Goal: Use online tool/utility: Utilize a website feature to perform a specific function

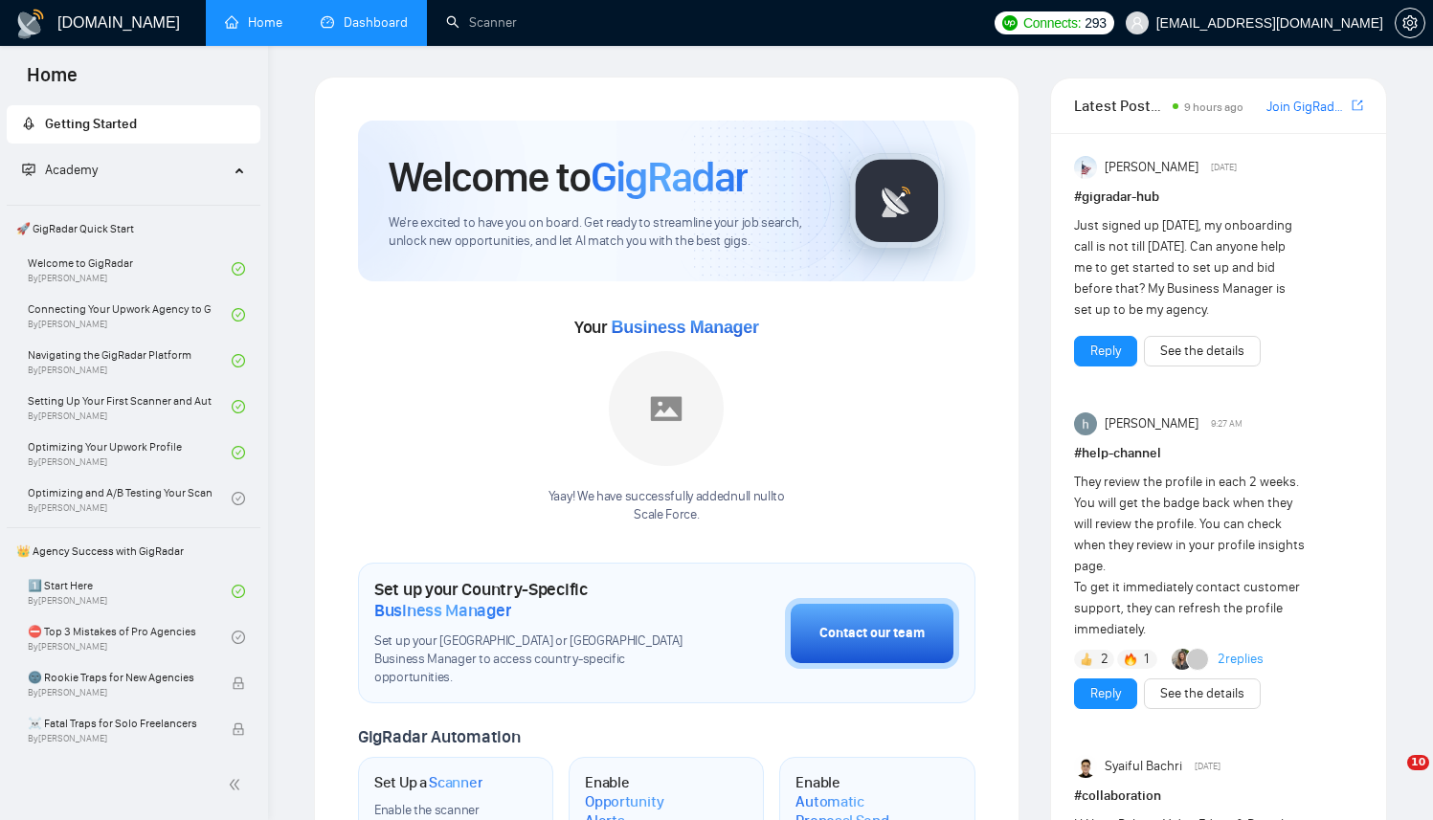
click at [343, 14] on link "Dashboard" at bounding box center [364, 22] width 87 height 16
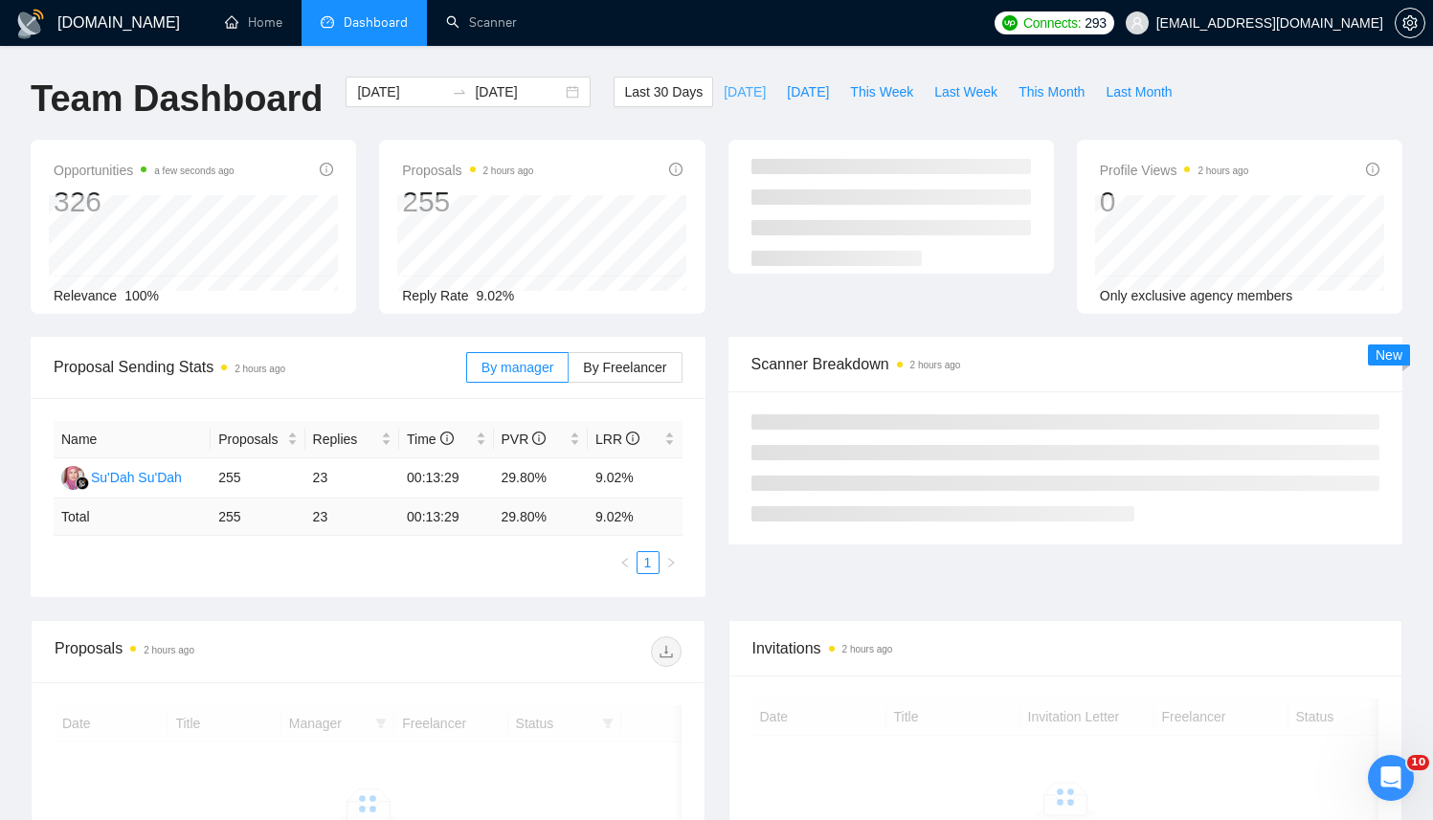
click at [737, 83] on span "[DATE]" at bounding box center [745, 91] width 42 height 21
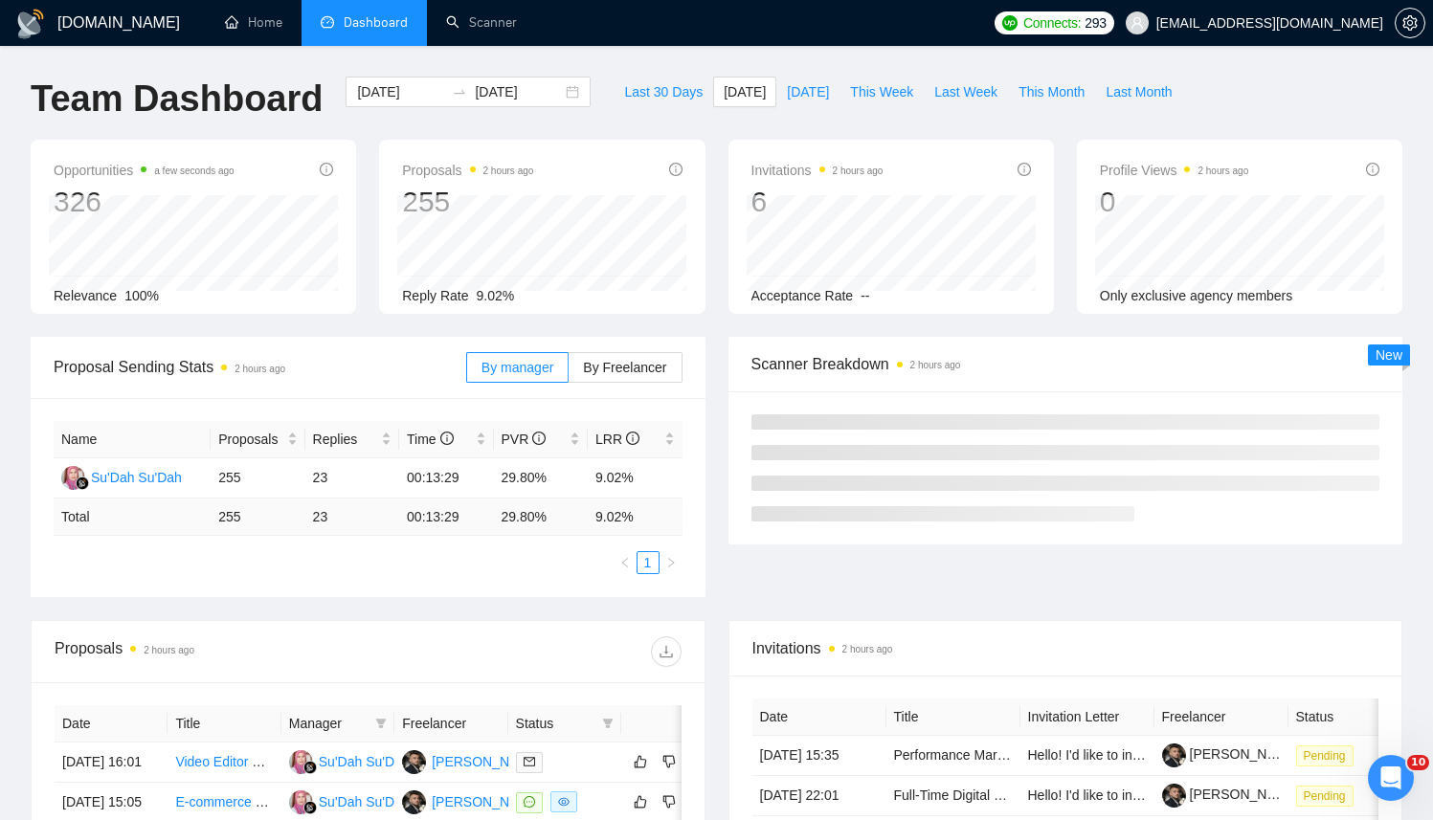
type input "[DATE]"
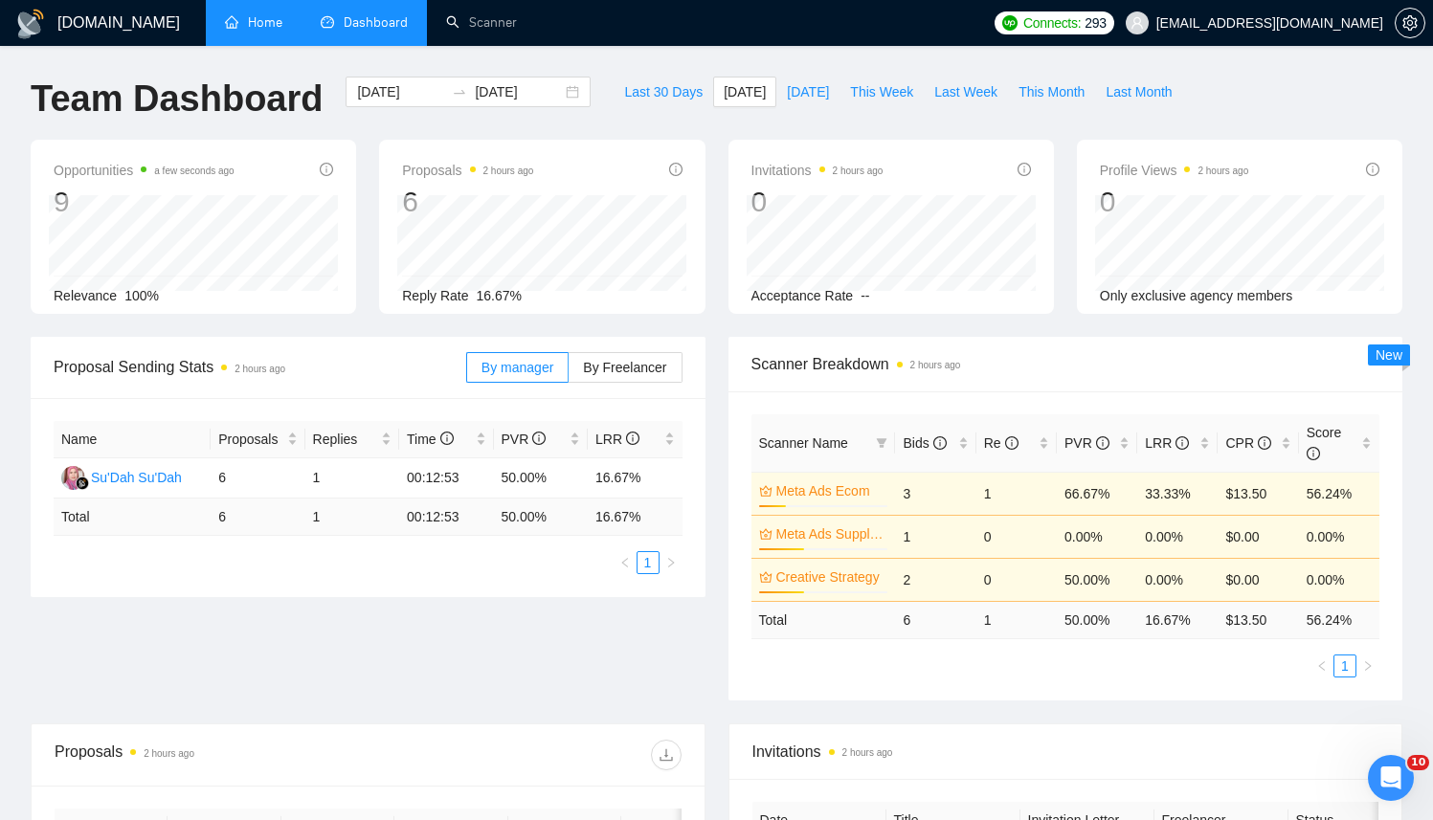
click at [228, 17] on link "Home" at bounding box center [253, 22] width 57 height 16
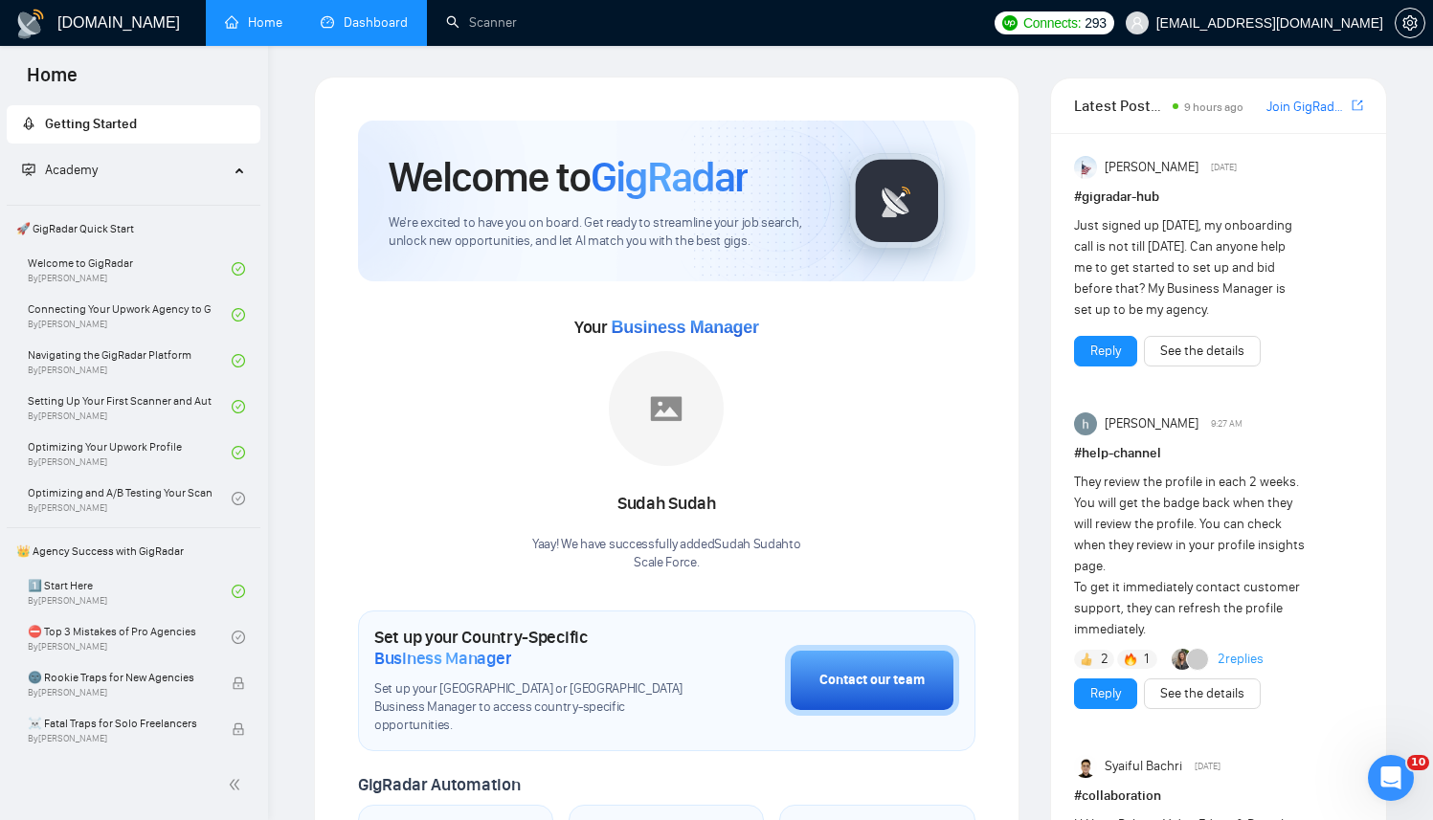
click at [339, 21] on link "Dashboard" at bounding box center [364, 22] width 87 height 16
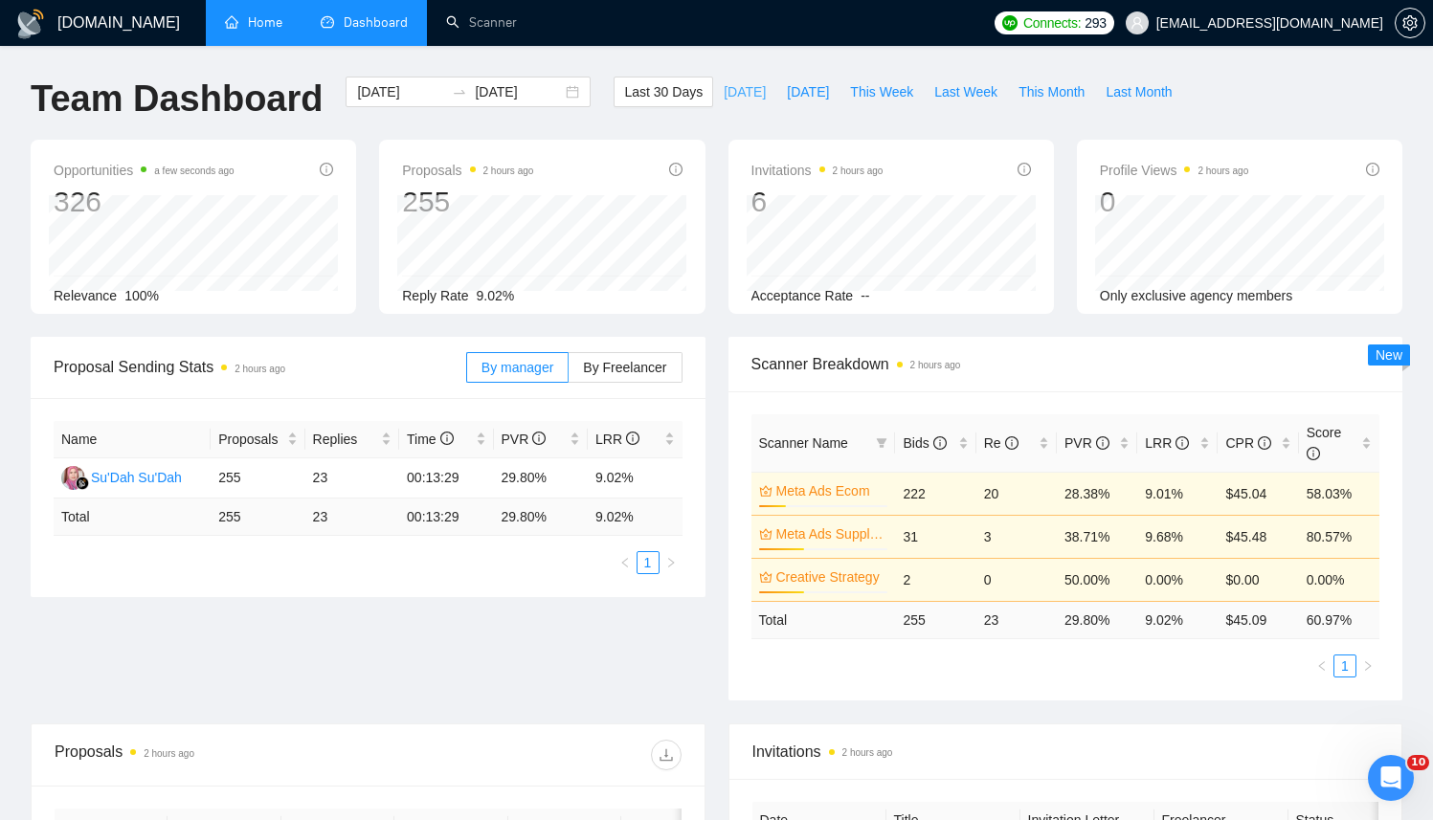
click at [730, 84] on span "[DATE]" at bounding box center [745, 91] width 42 height 21
type input "[DATE]"
click at [490, 23] on link "Scanner" at bounding box center [481, 22] width 71 height 16
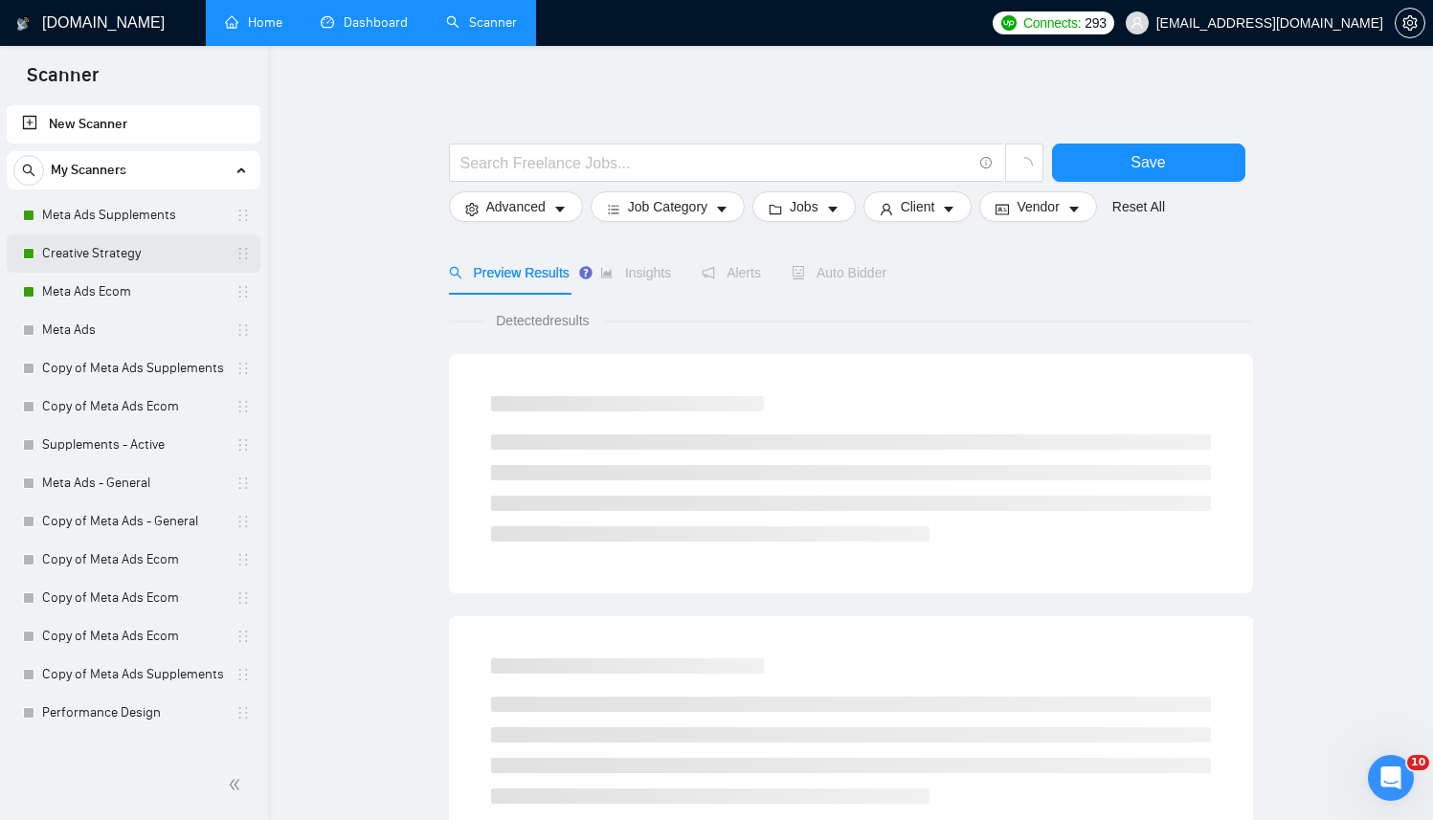
click at [99, 254] on link "Creative Strategy" at bounding box center [133, 254] width 182 height 38
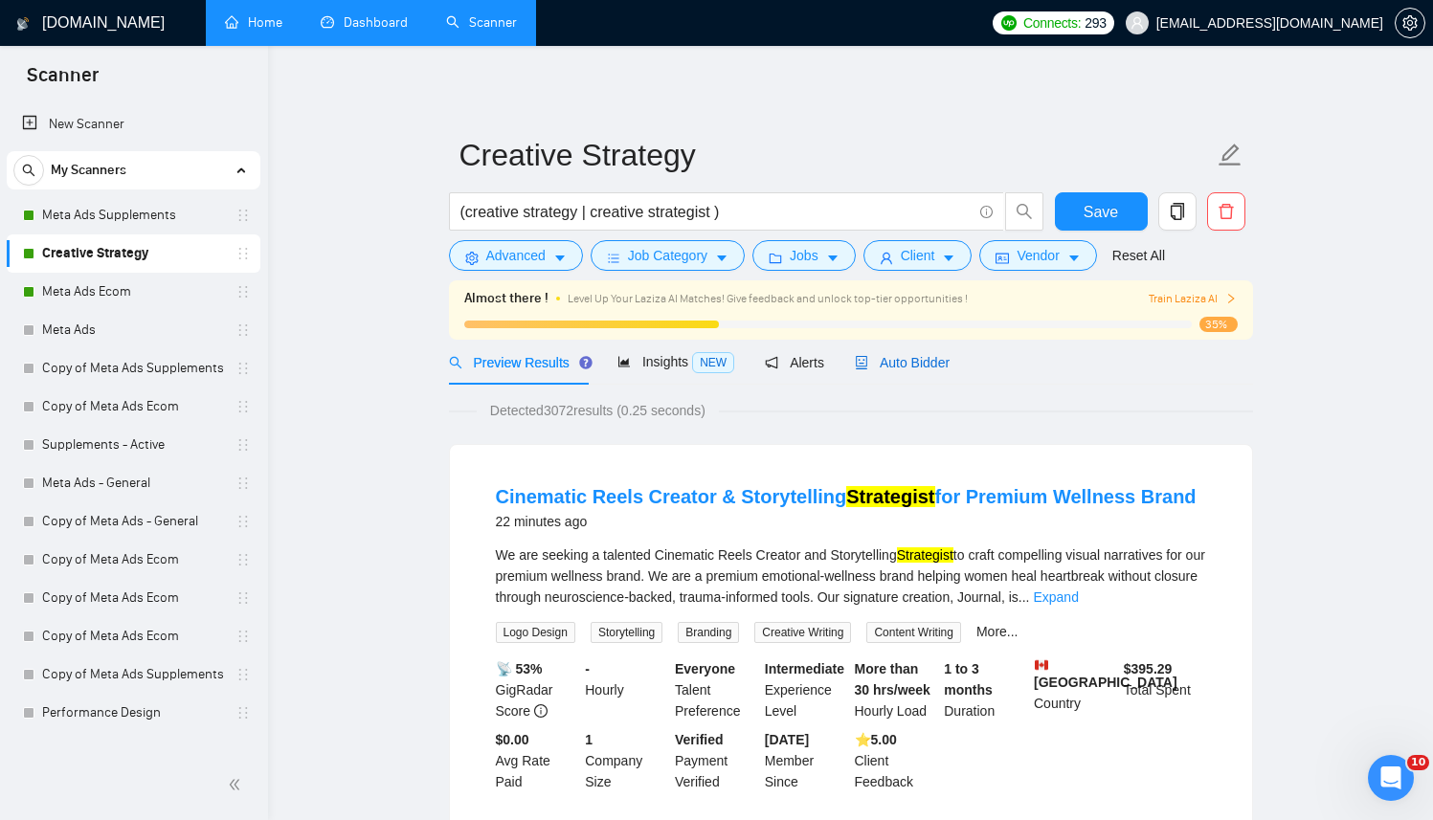
click at [919, 361] on span "Auto Bidder" at bounding box center [902, 362] width 95 height 15
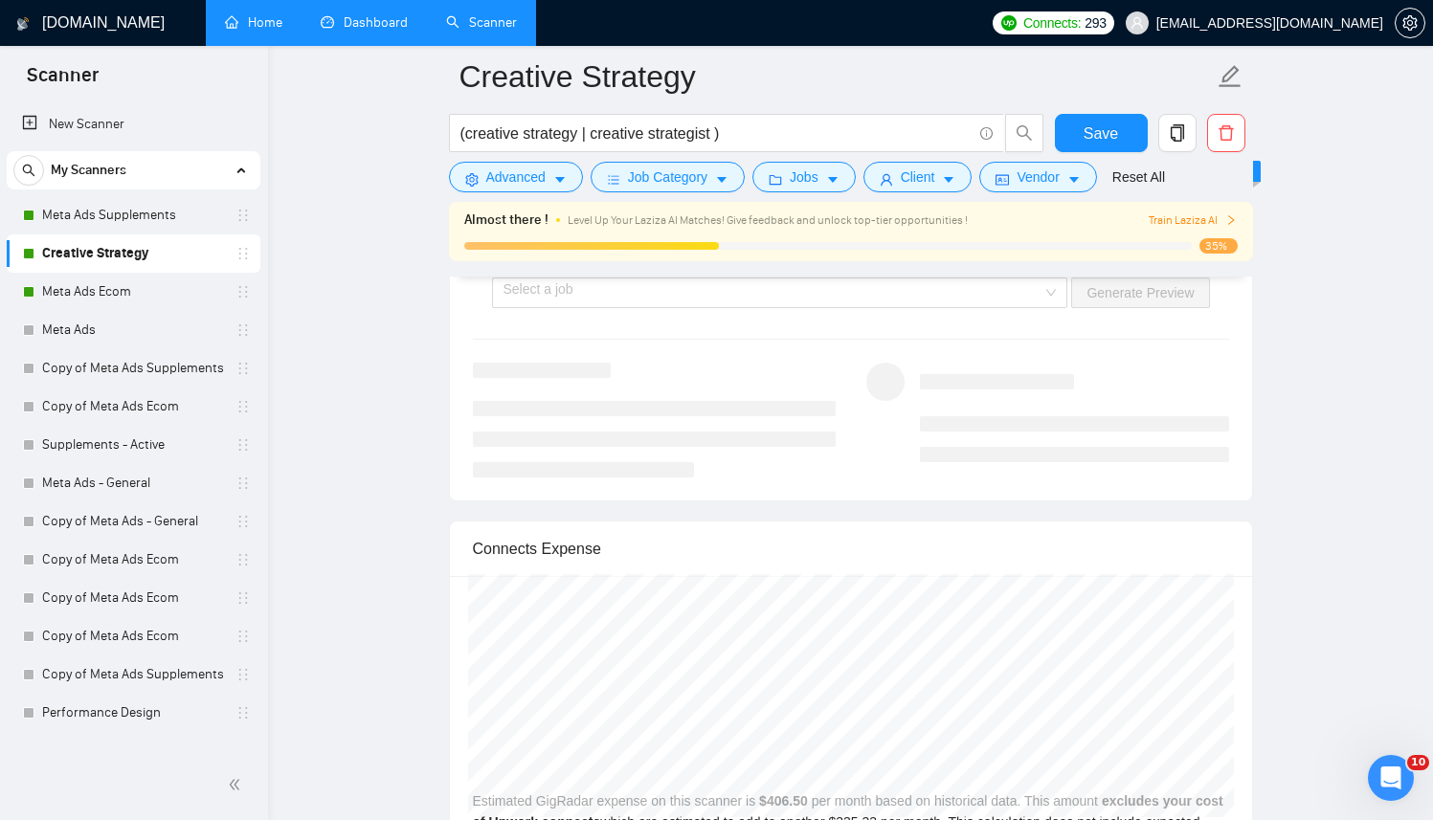
scroll to position [4966, 0]
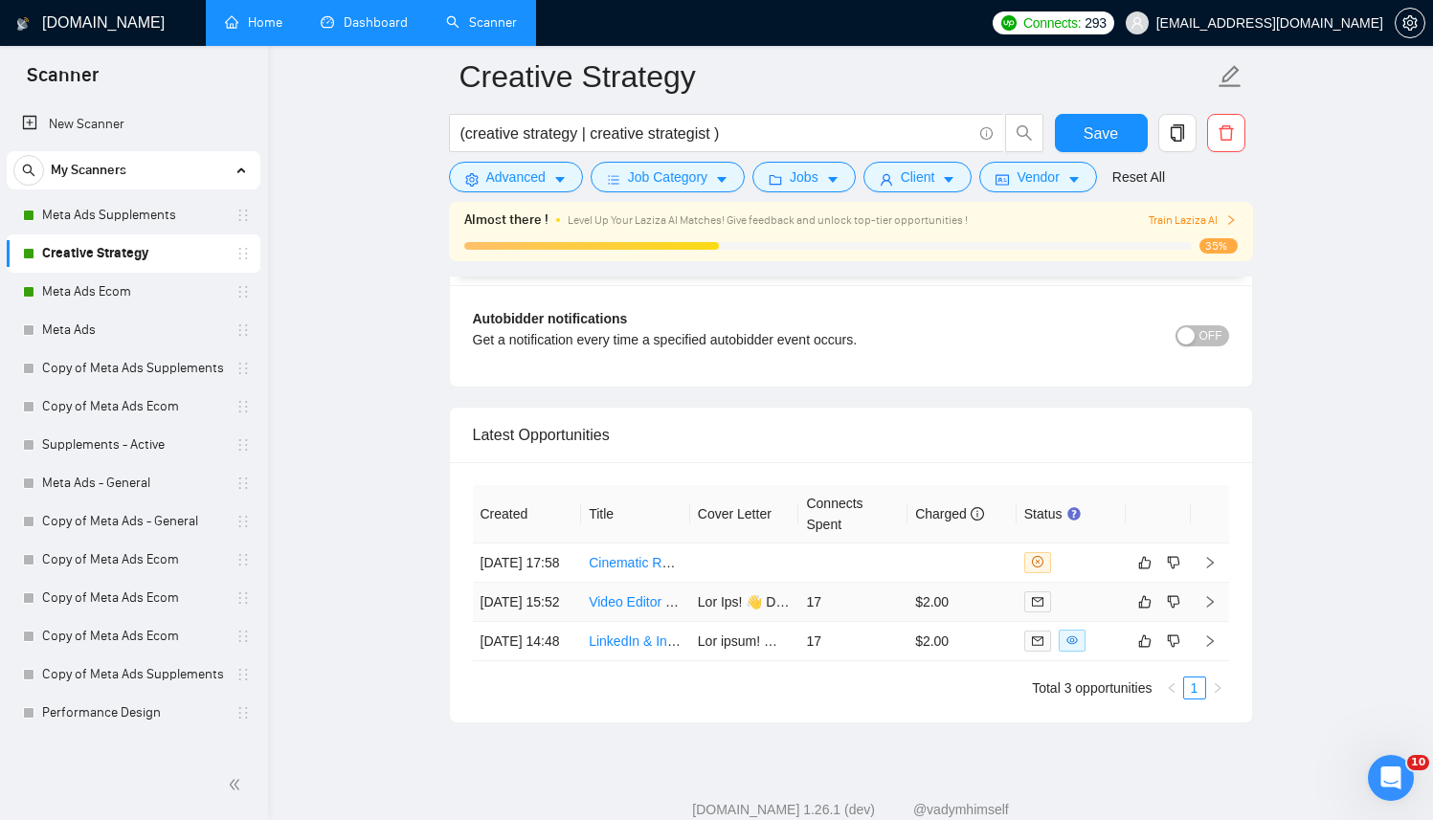
click at [606, 610] on link "Video Editor & Creative Strategist" at bounding box center [688, 602] width 199 height 15
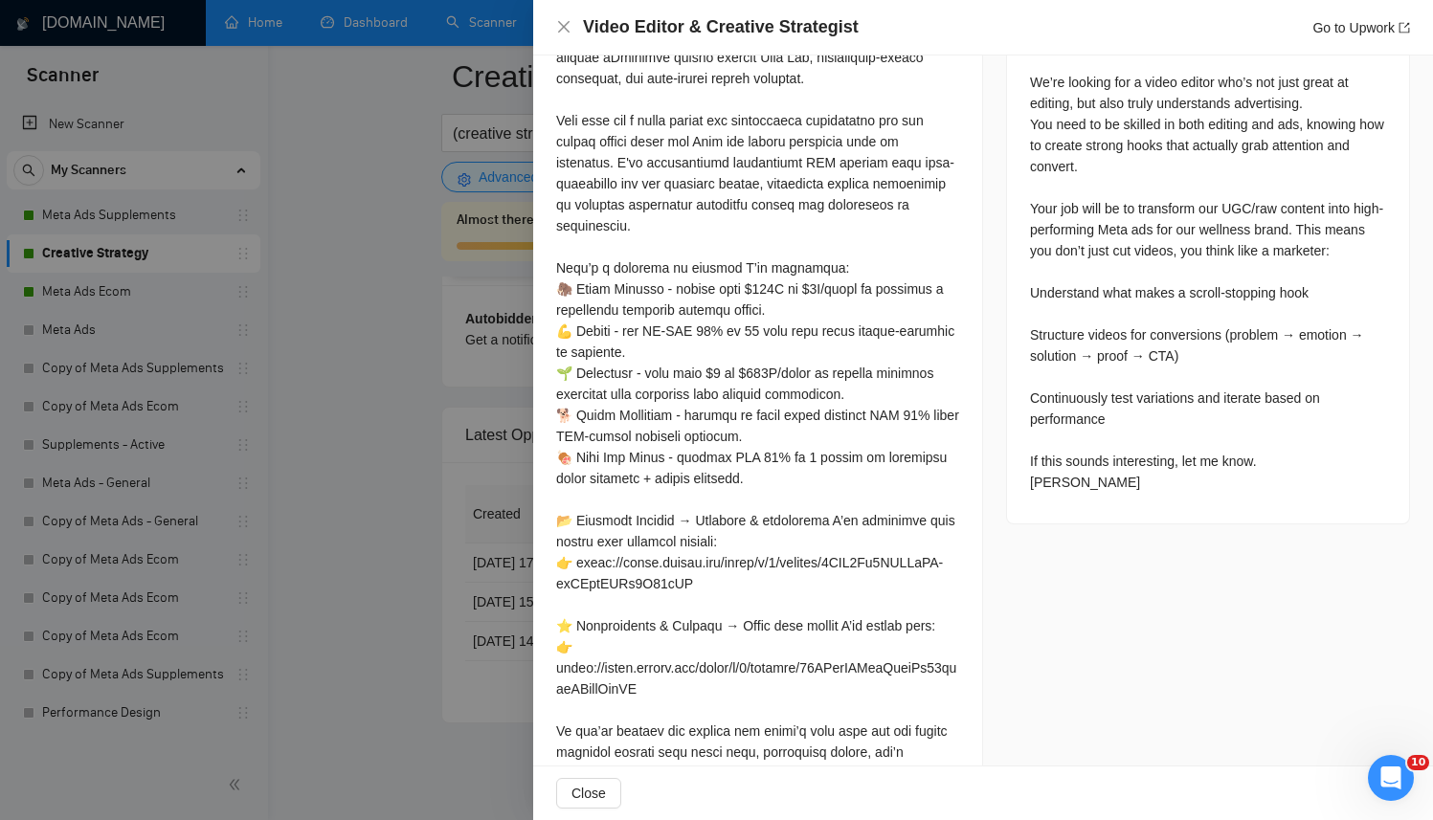
scroll to position [944, 0]
